Goal: Navigation & Orientation: Find specific page/section

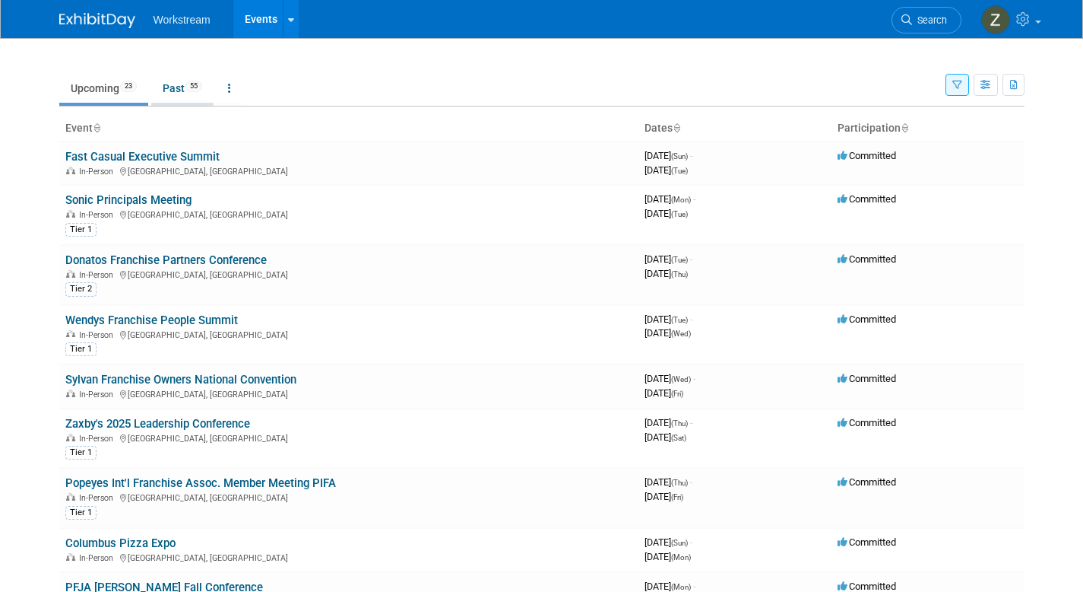
click at [174, 80] on link "Past 55" at bounding box center [182, 88] width 62 height 29
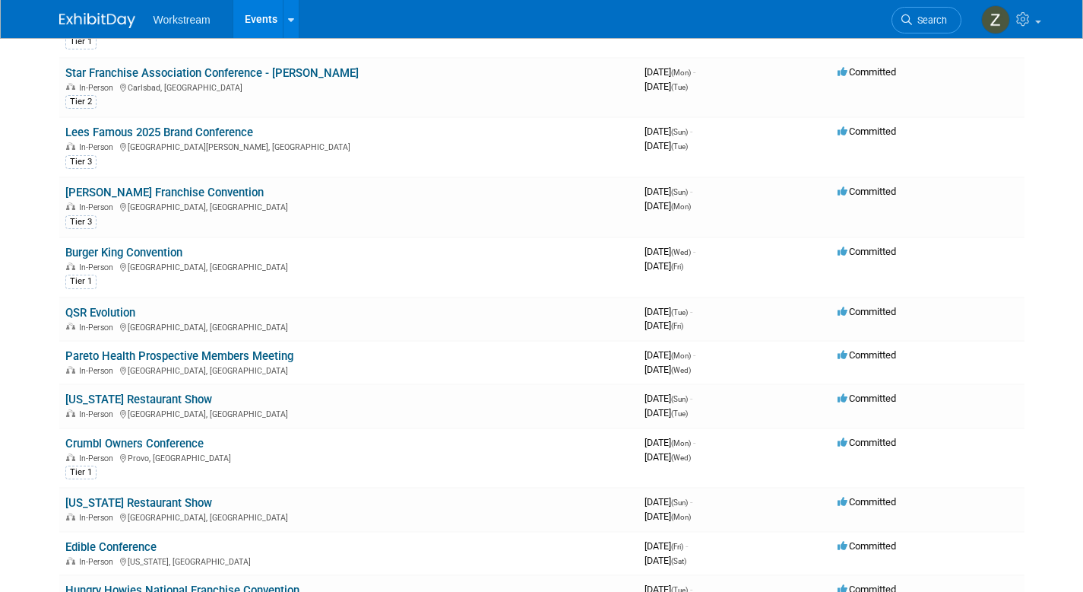
scroll to position [617, 0]
click at [135, 312] on link "QSR Evolution" at bounding box center [100, 313] width 70 height 14
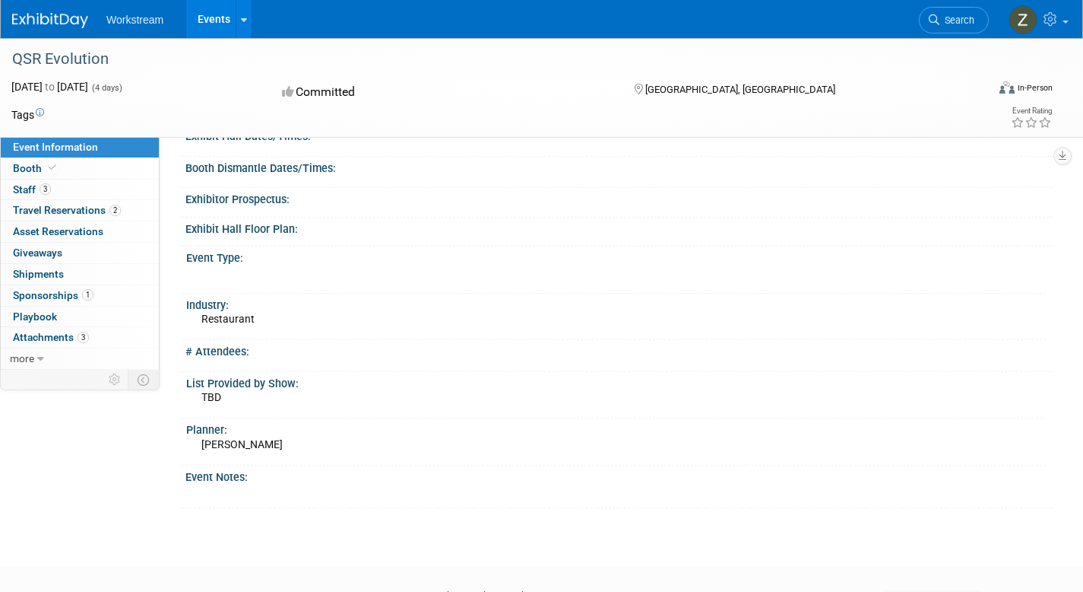
scroll to position [293, 0]
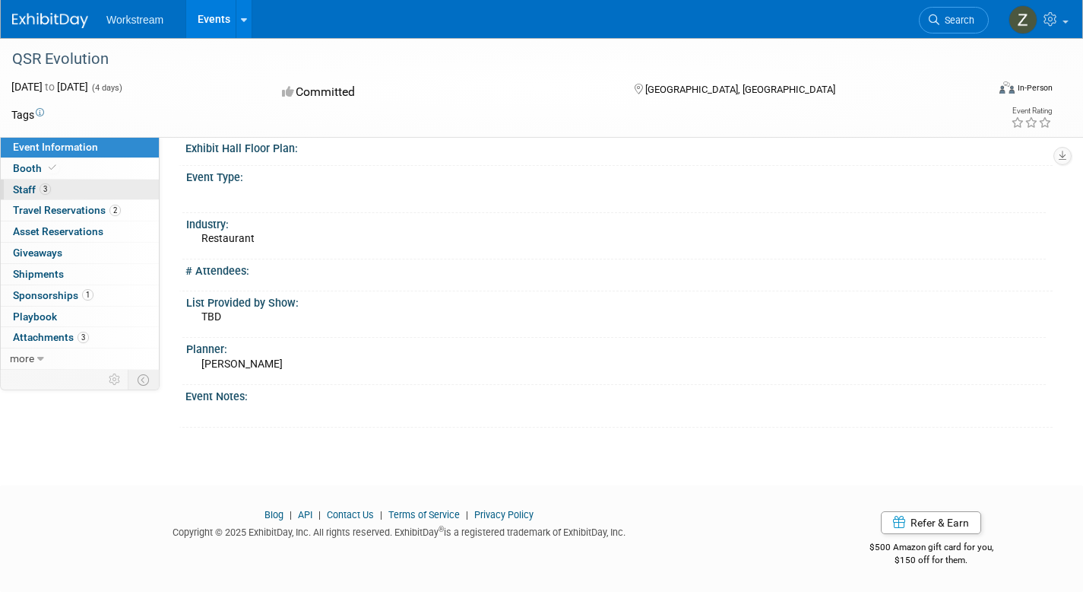
click at [109, 194] on link "3 Staff 3" at bounding box center [80, 189] width 158 height 21
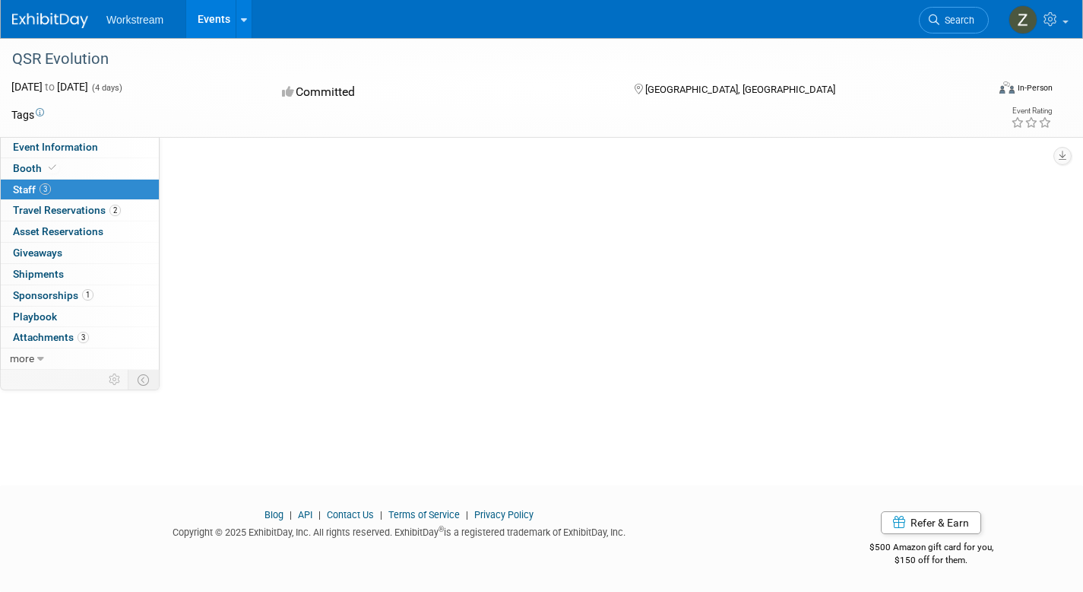
scroll to position [0, 0]
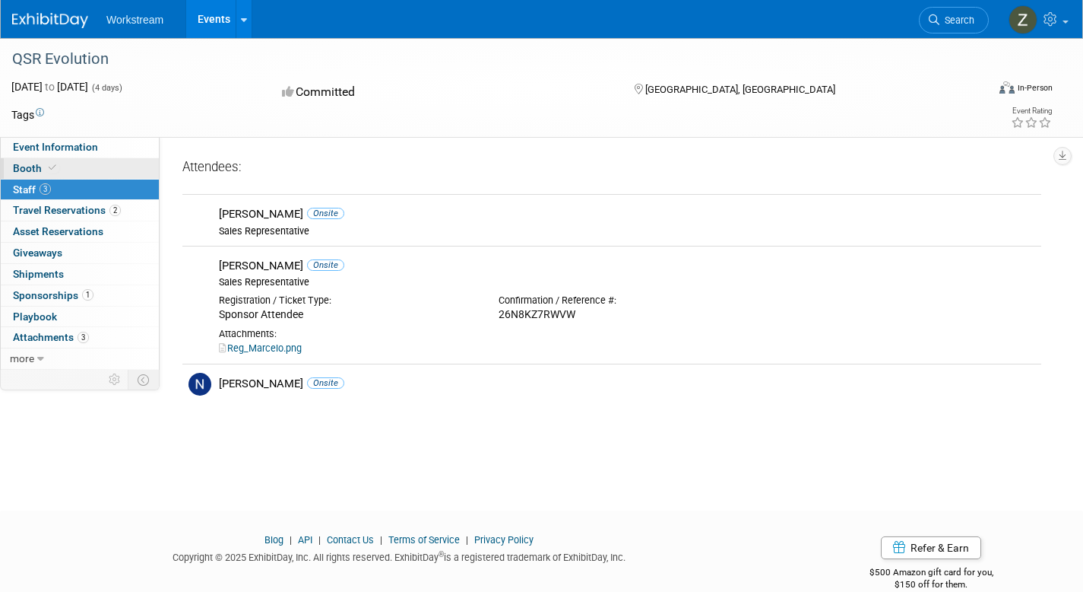
click at [120, 168] on link "Booth" at bounding box center [80, 168] width 158 height 21
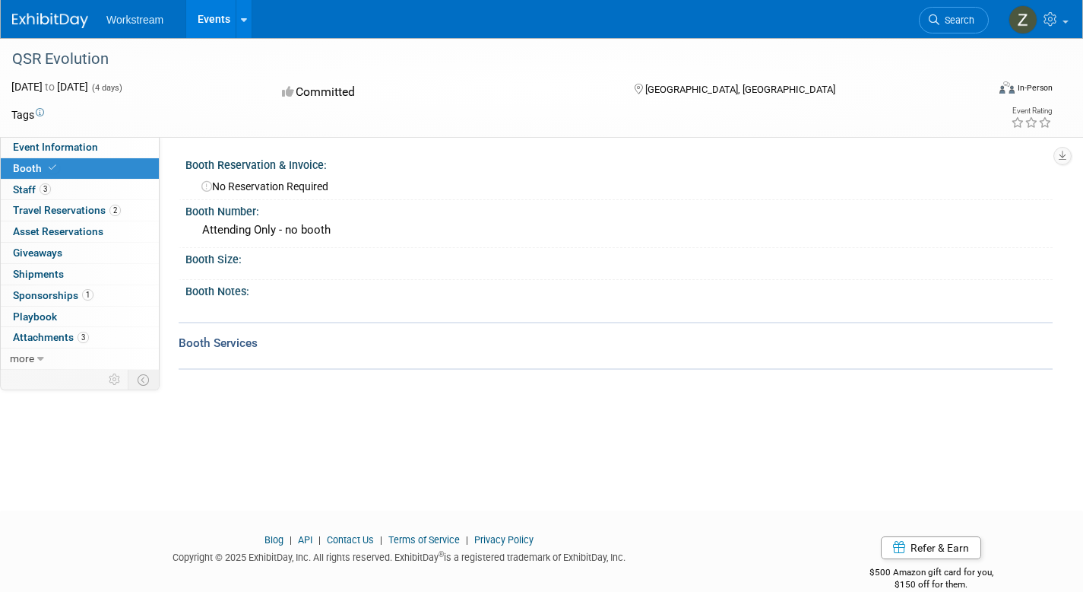
click at [217, 25] on link "Events" at bounding box center [214, 19] width 56 height 38
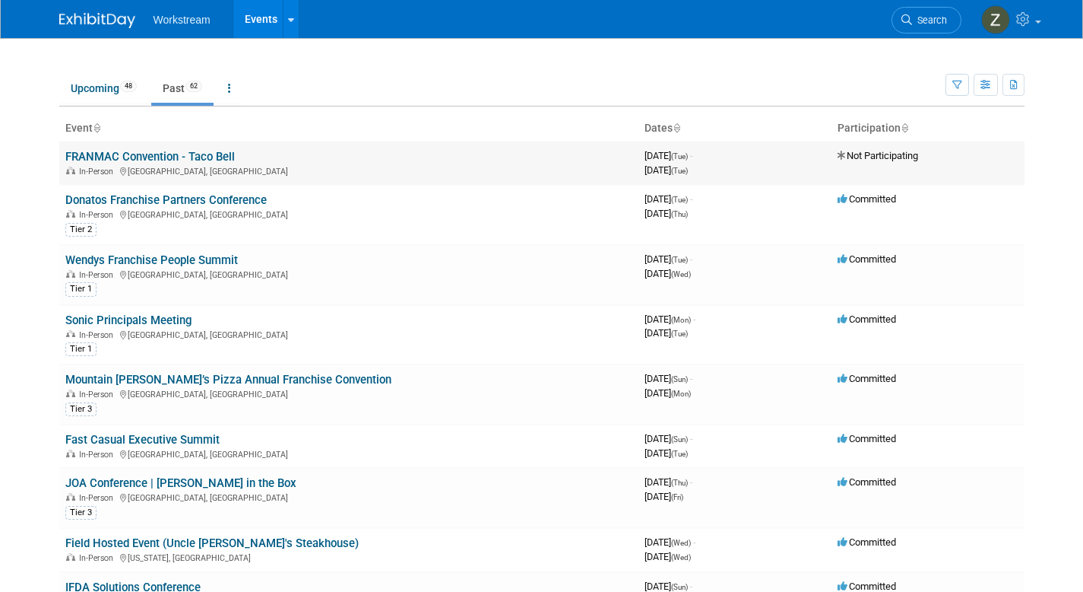
click at [408, 182] on td "FRANMAC Convention - Taco Bell In-Person San Antonio, TX" at bounding box center [348, 162] width 579 height 43
click at [89, 85] on link "Upcoming 48" at bounding box center [103, 88] width 89 height 29
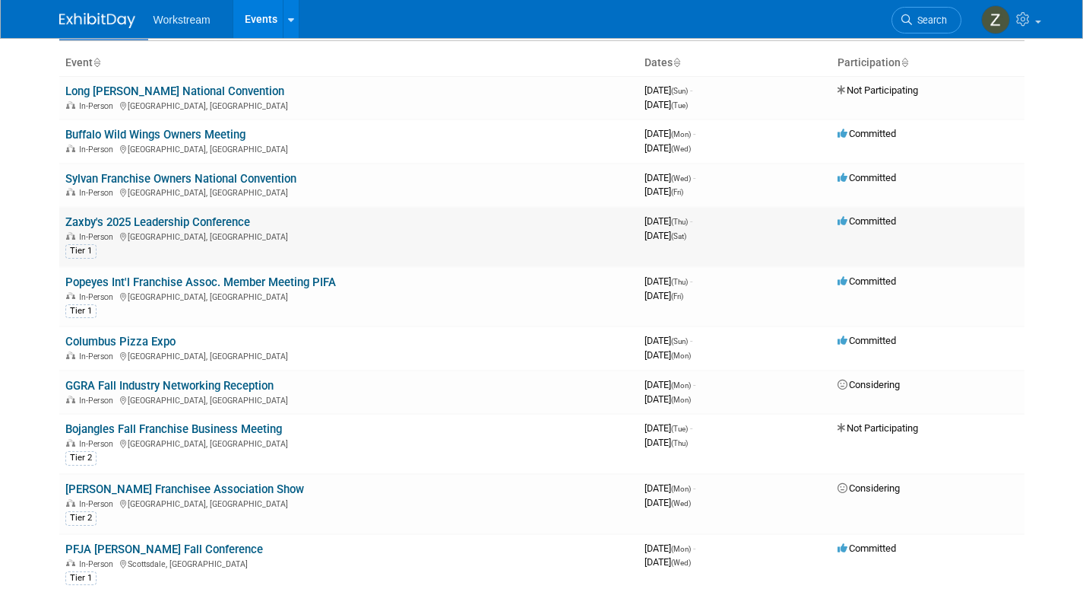
scroll to position [65, 0]
